Goal: Register for event/course

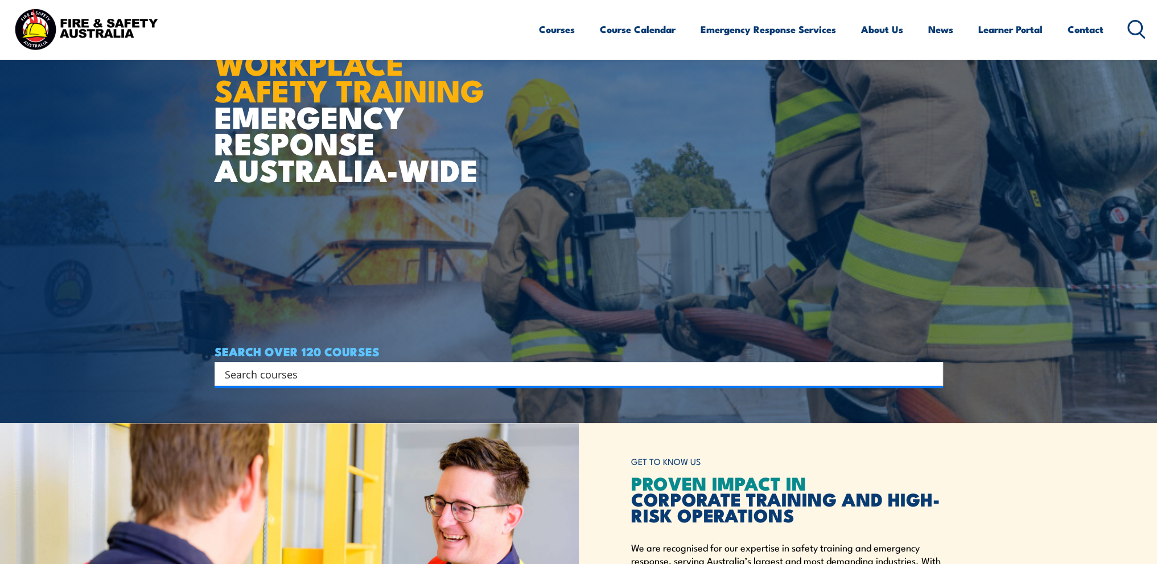
scroll to position [171, 0]
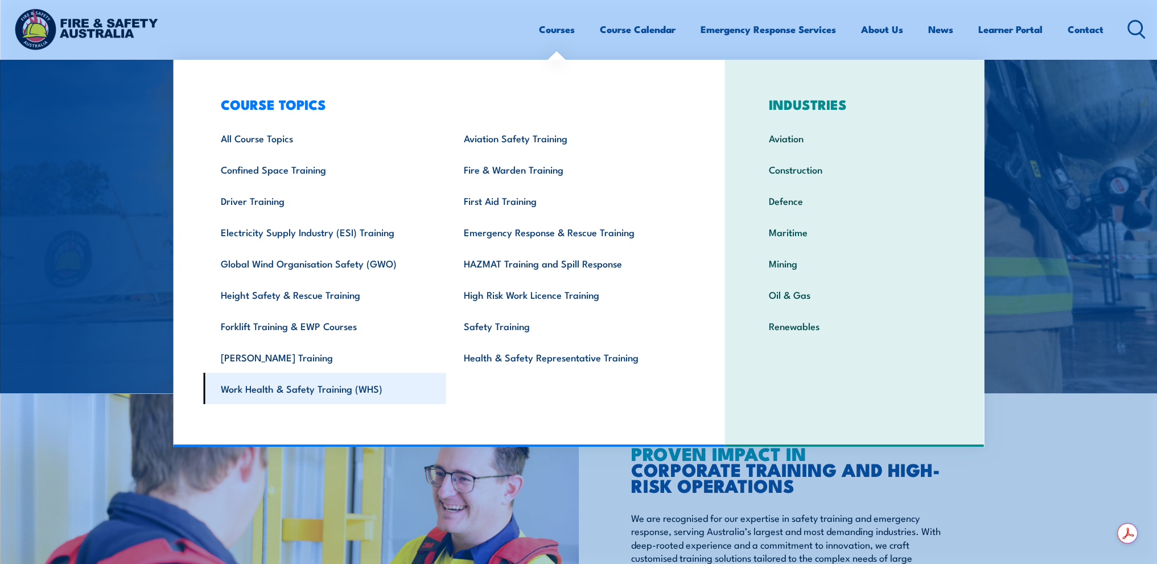
click at [319, 394] on link "Work Health & Safety Training (WHS)" at bounding box center [324, 388] width 243 height 31
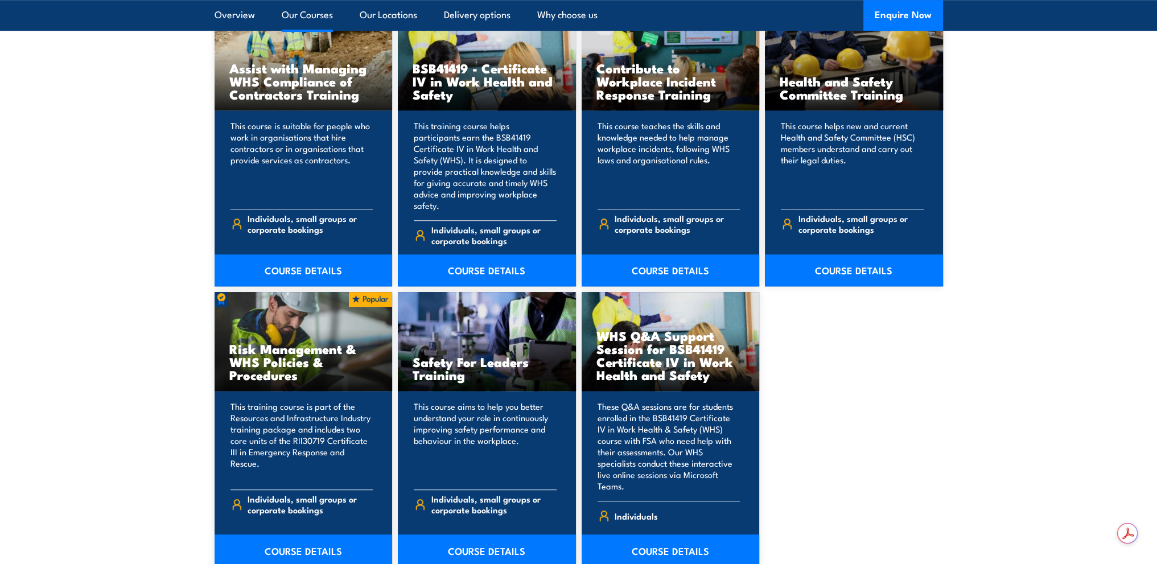
scroll to position [967, 0]
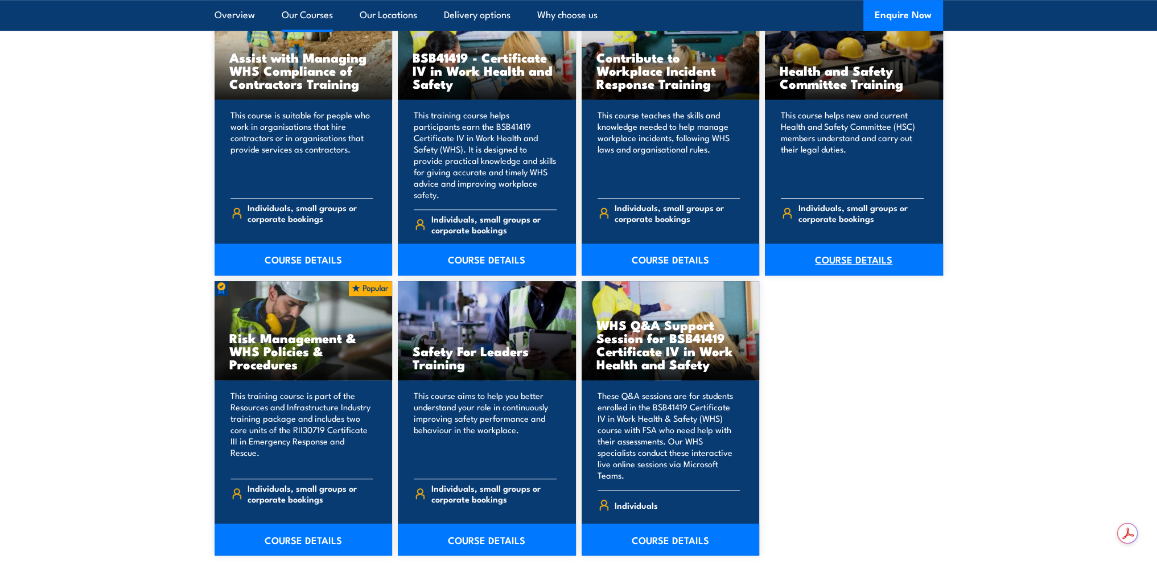
click at [879, 252] on link "COURSE DETAILS" at bounding box center [854, 260] width 178 height 32
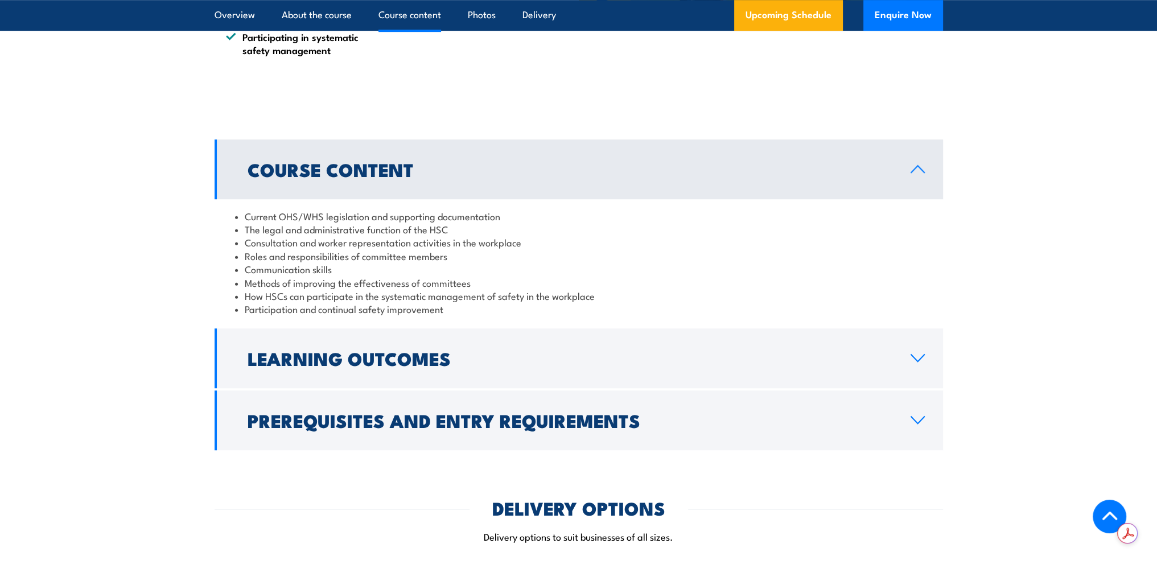
scroll to position [1024, 0]
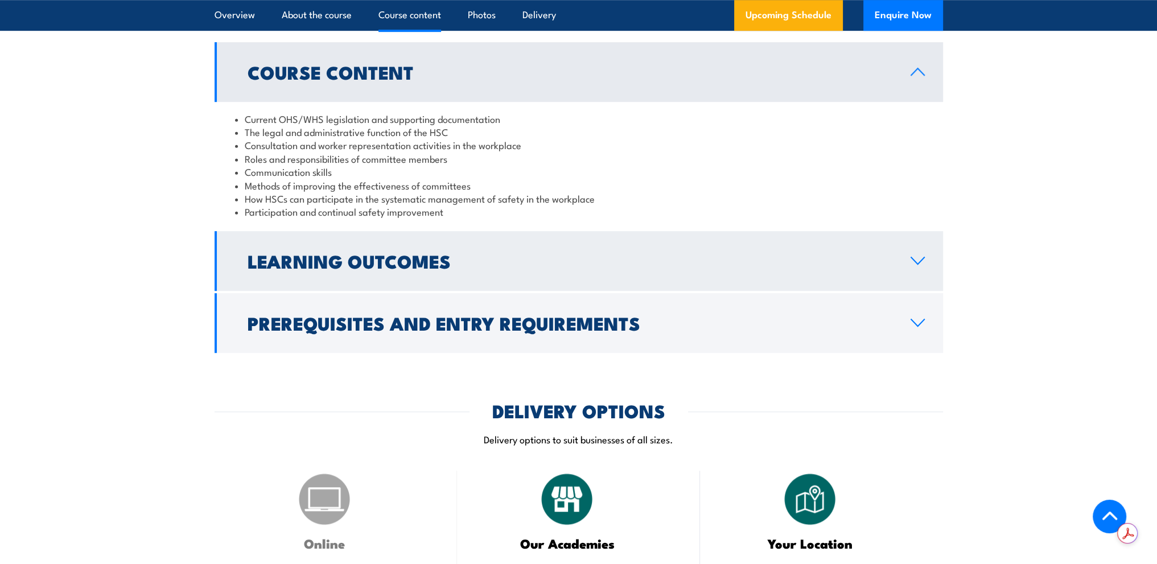
click at [915, 259] on icon at bounding box center [917, 260] width 15 height 9
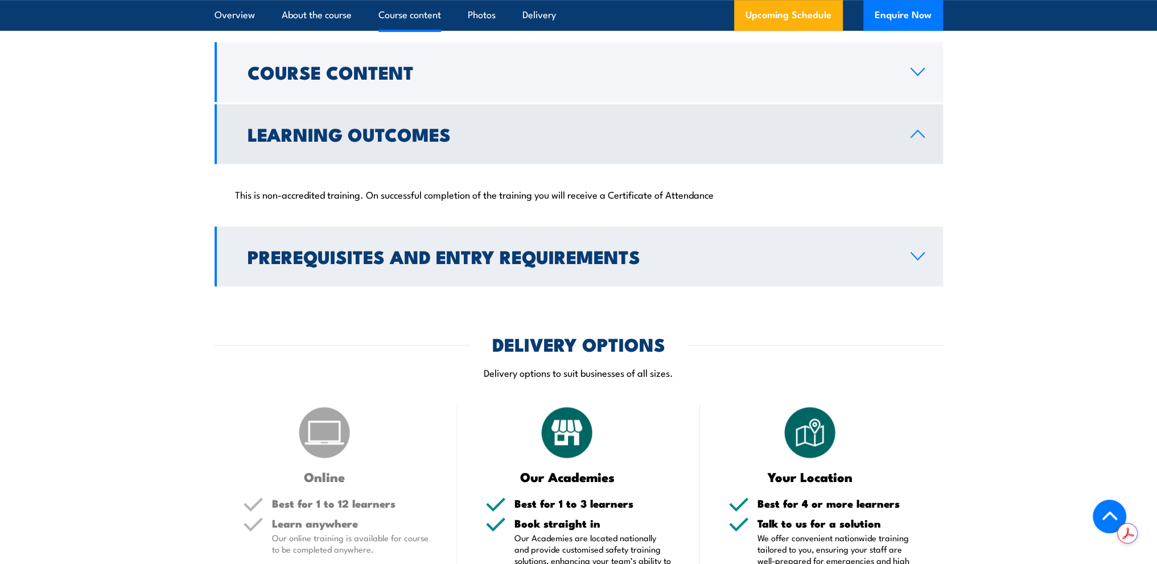
click at [915, 253] on icon at bounding box center [917, 256] width 15 height 9
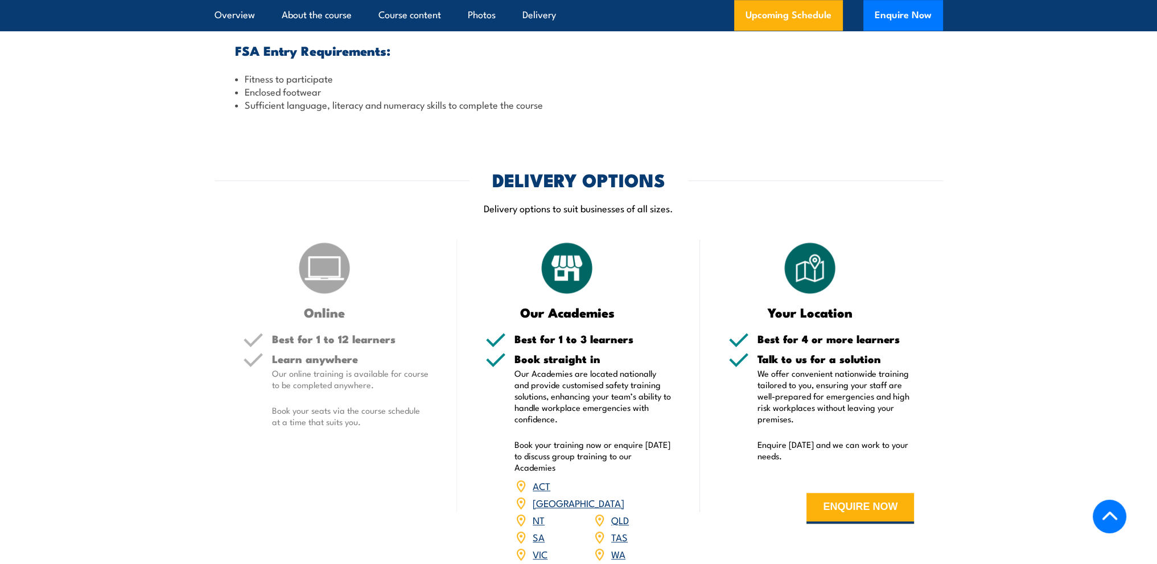
scroll to position [1309, 0]
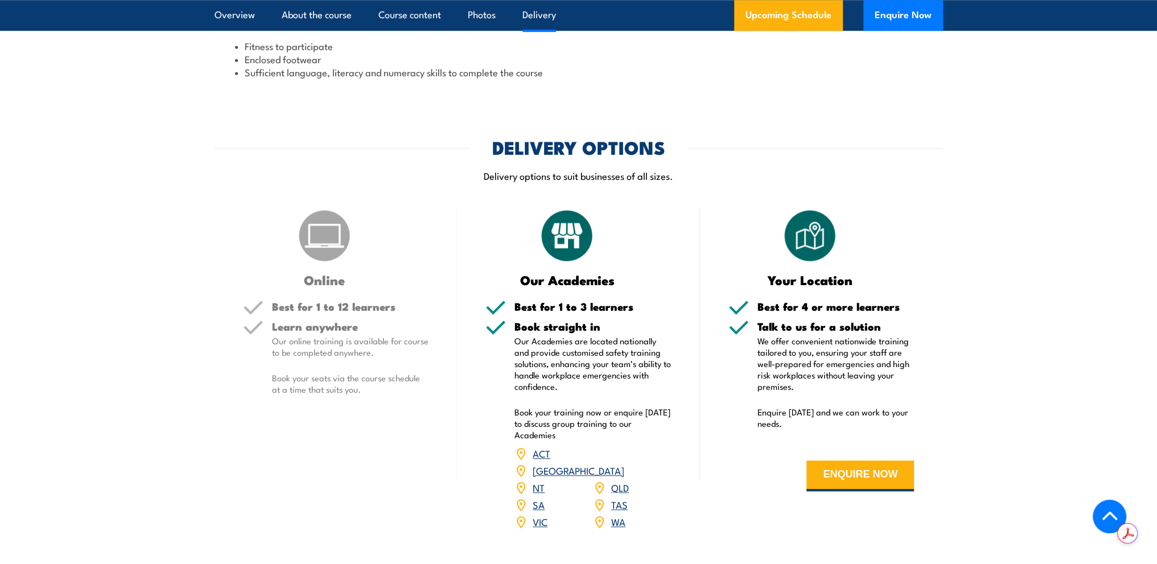
click at [622, 463] on link "[GEOGRAPHIC_DATA]" at bounding box center [579, 470] width 92 height 14
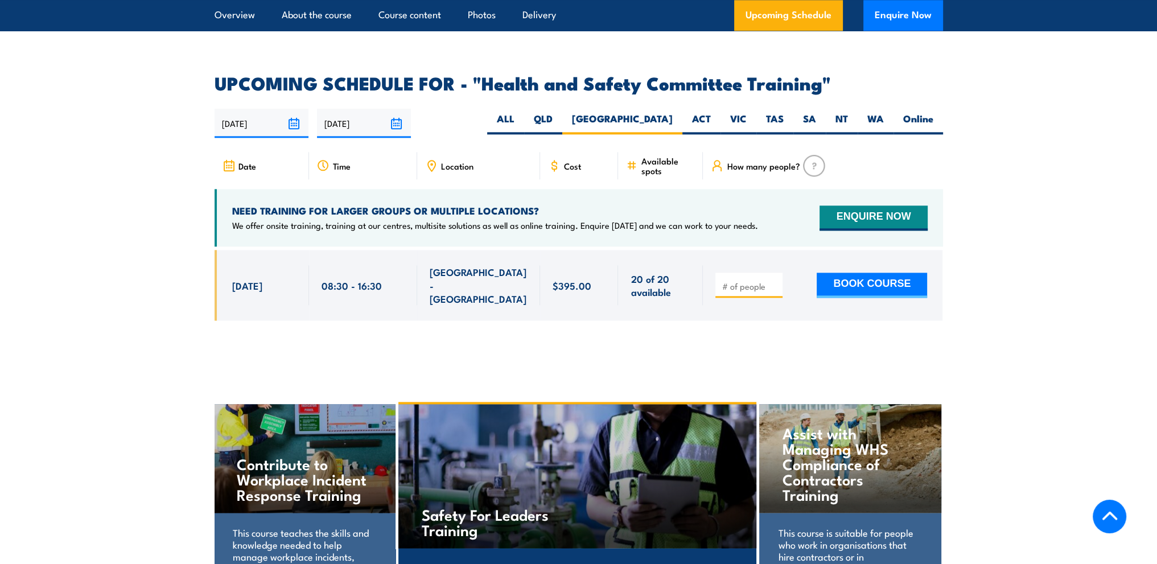
scroll to position [1978, 0]
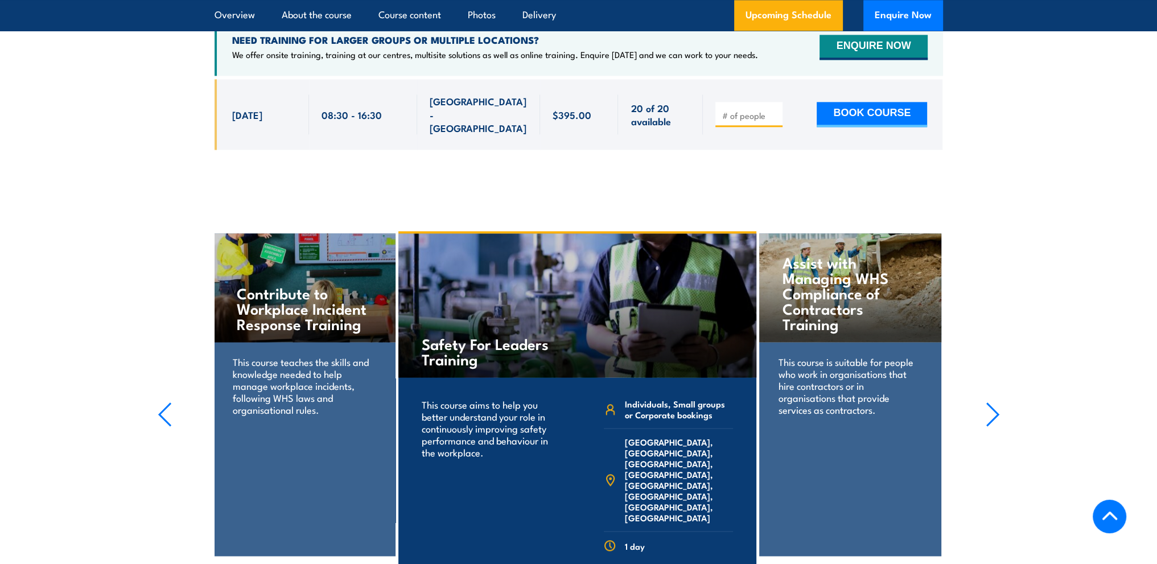
click at [991, 402] on icon "button" at bounding box center [993, 414] width 14 height 25
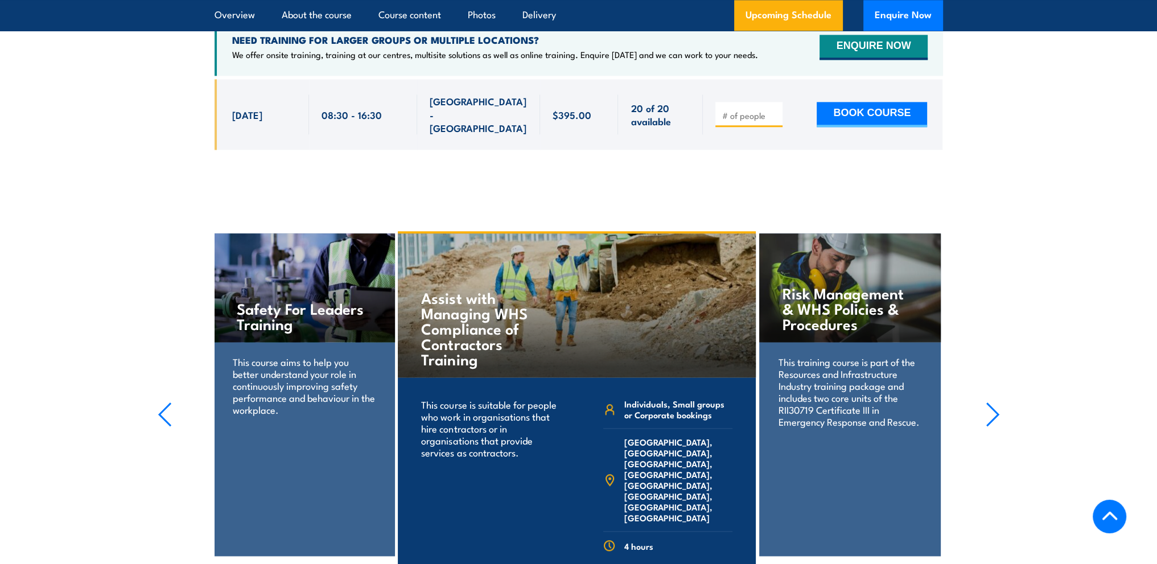
click at [991, 402] on icon "button" at bounding box center [993, 414] width 14 height 25
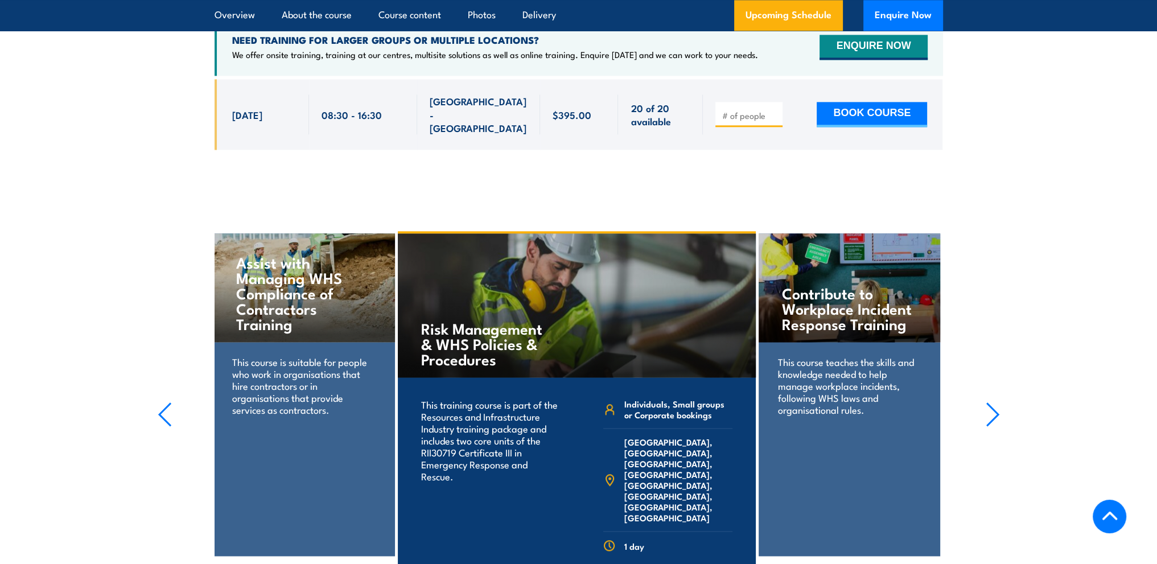
click at [991, 402] on icon "button" at bounding box center [993, 414] width 14 height 25
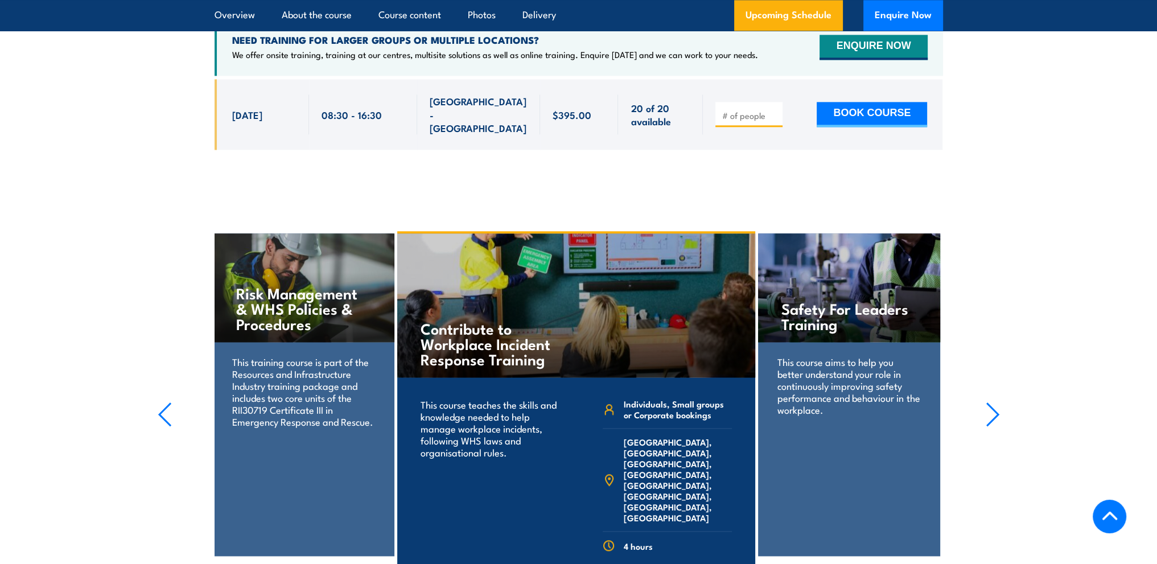
click at [991, 402] on icon "button" at bounding box center [993, 414] width 14 height 25
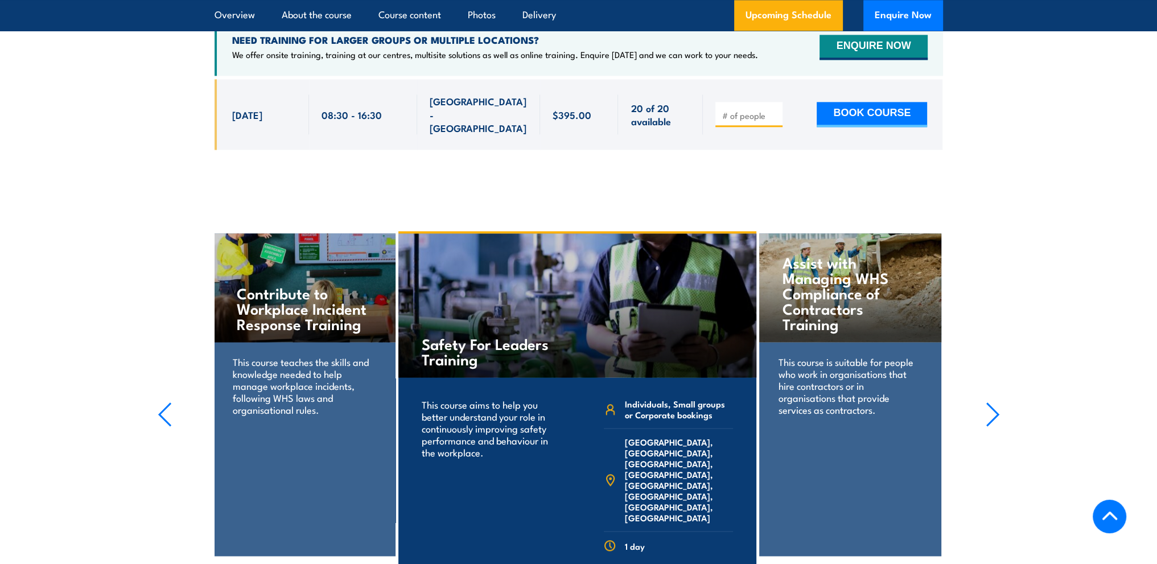
click at [991, 402] on icon "button" at bounding box center [993, 414] width 14 height 25
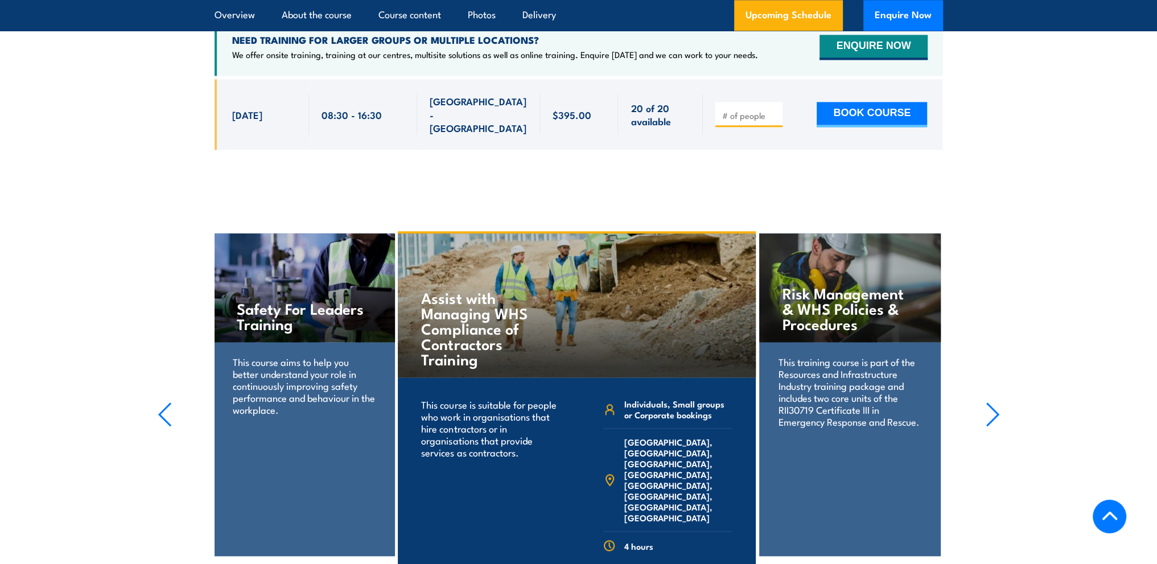
click at [991, 402] on icon "button" at bounding box center [993, 414] width 14 height 25
